Goal: Task Accomplishment & Management: Manage account settings

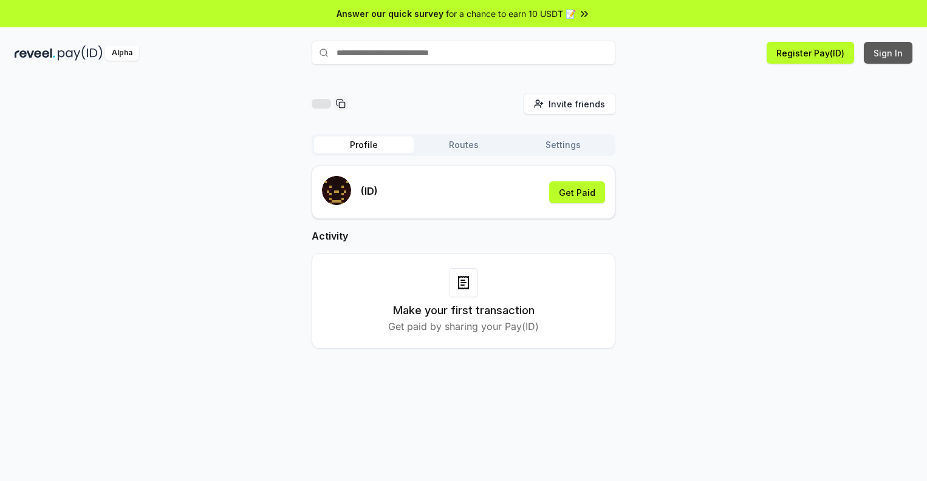
click at [888, 53] on button "Sign In" at bounding box center [887, 53] width 49 height 22
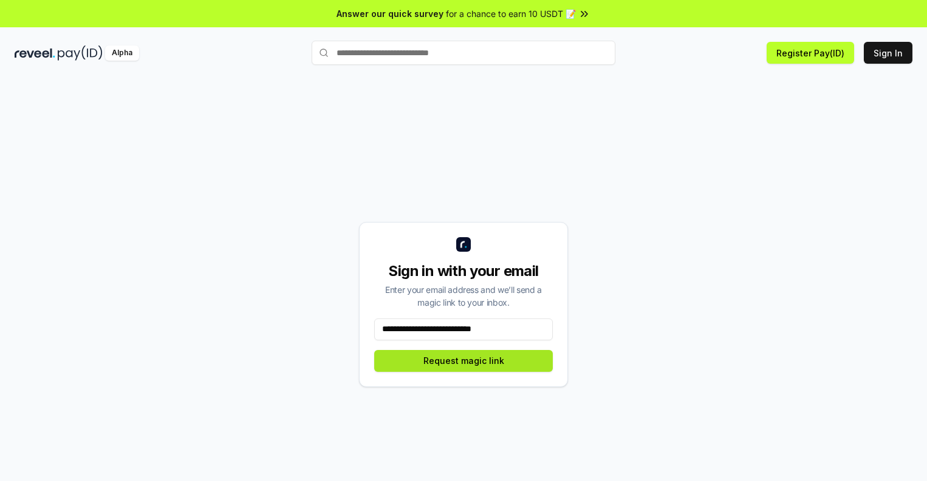
type input "**********"
click at [463, 361] on button "Request magic link" at bounding box center [463, 361] width 179 height 22
